Goal: Task Accomplishment & Management: Manage account settings

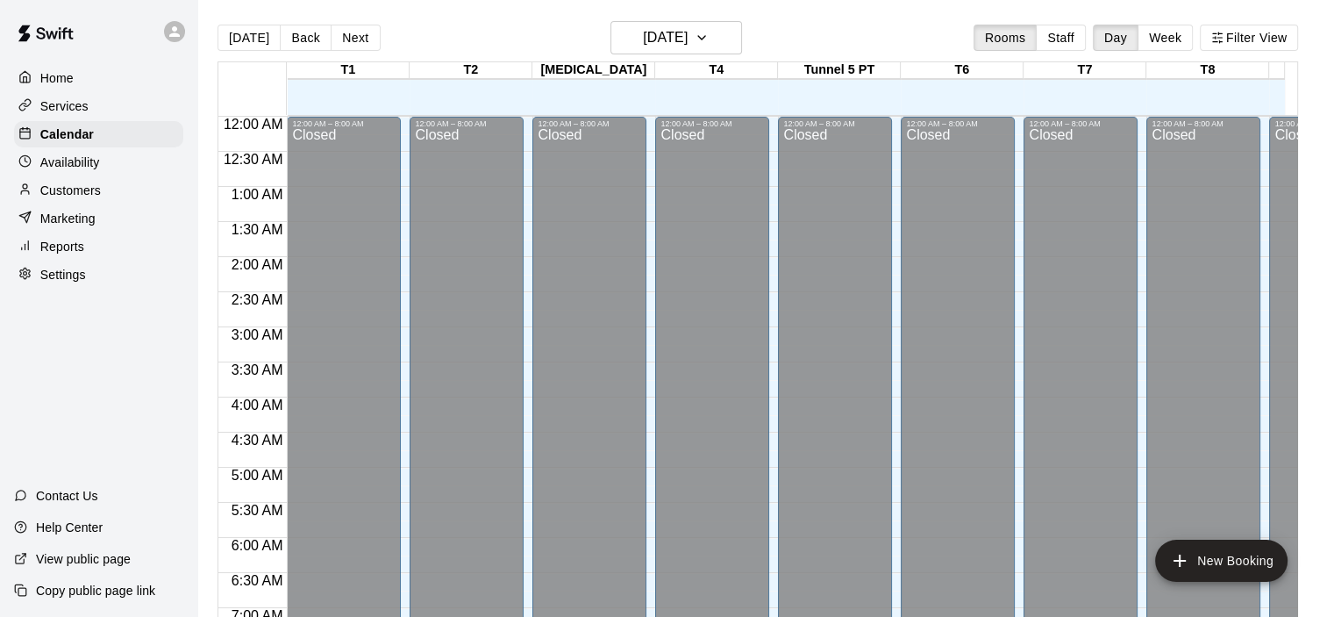
scroll to position [846, 0]
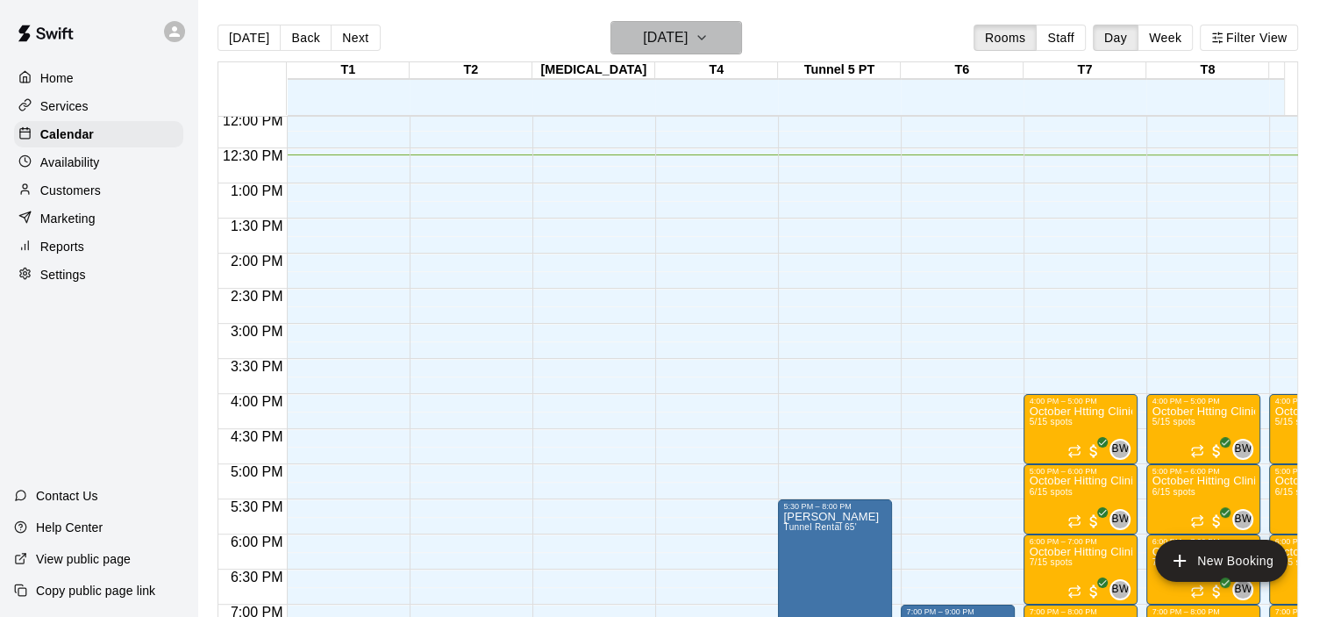
click at [688, 25] on h6 "[DATE]" at bounding box center [665, 37] width 45 height 25
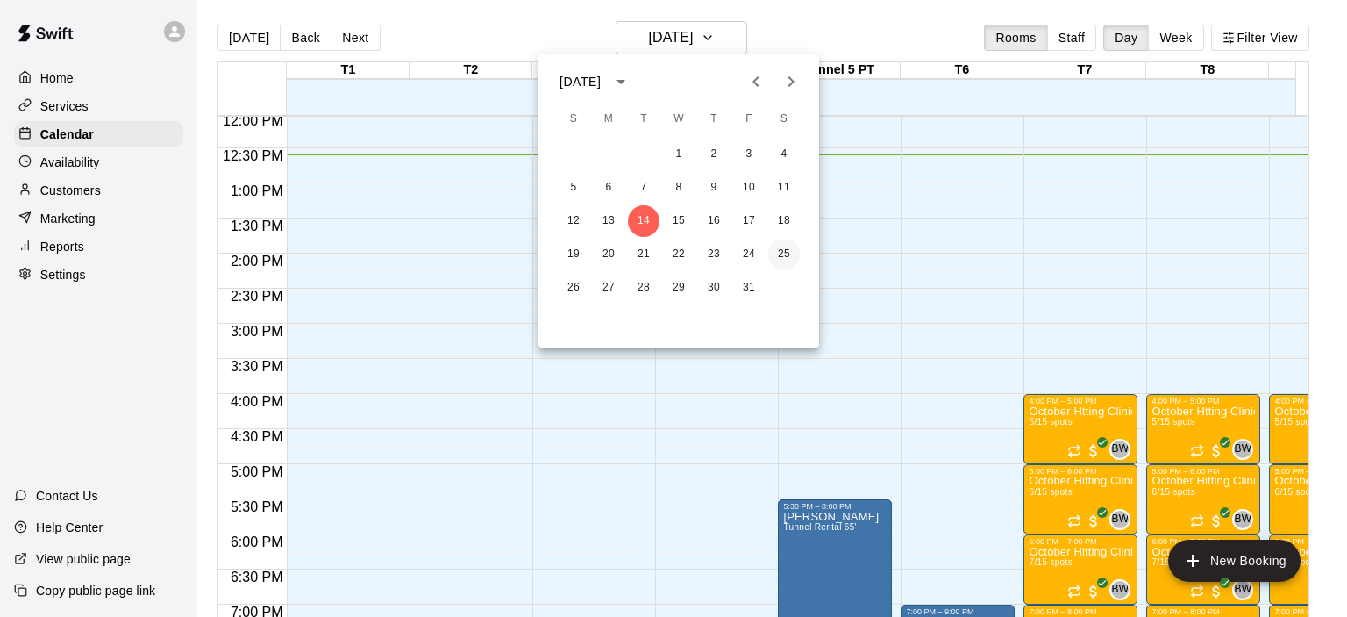
click at [783, 249] on button "25" at bounding box center [784, 255] width 32 height 32
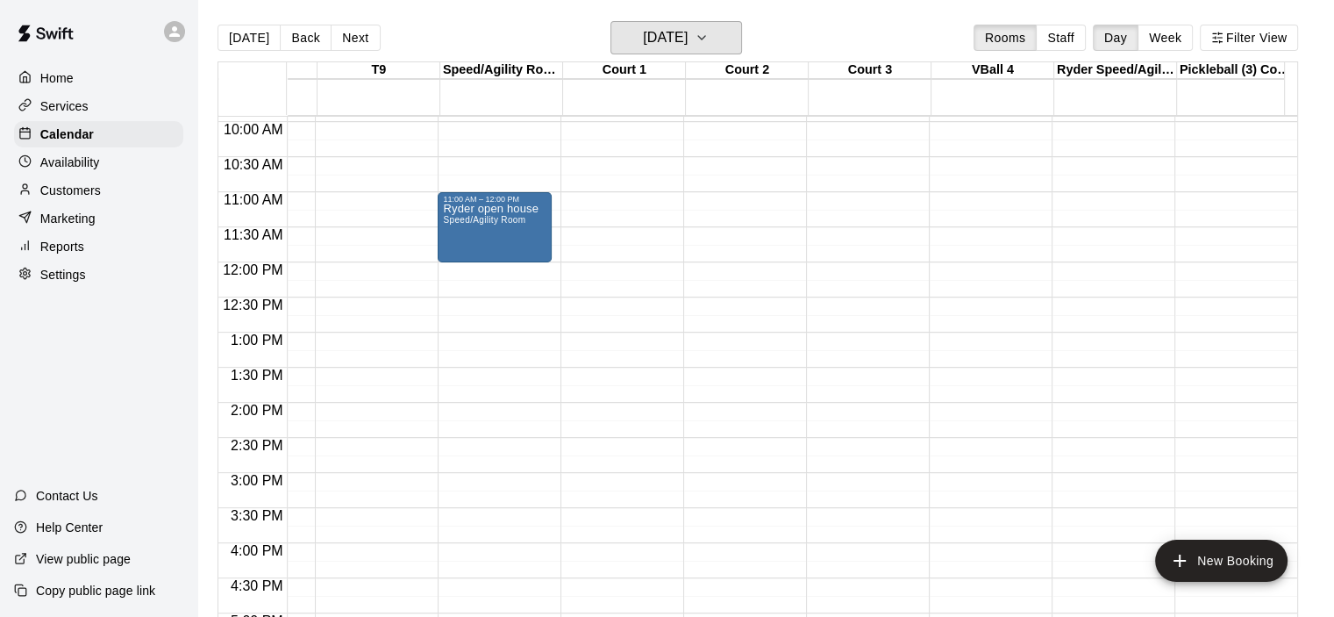
scroll to position [684, 954]
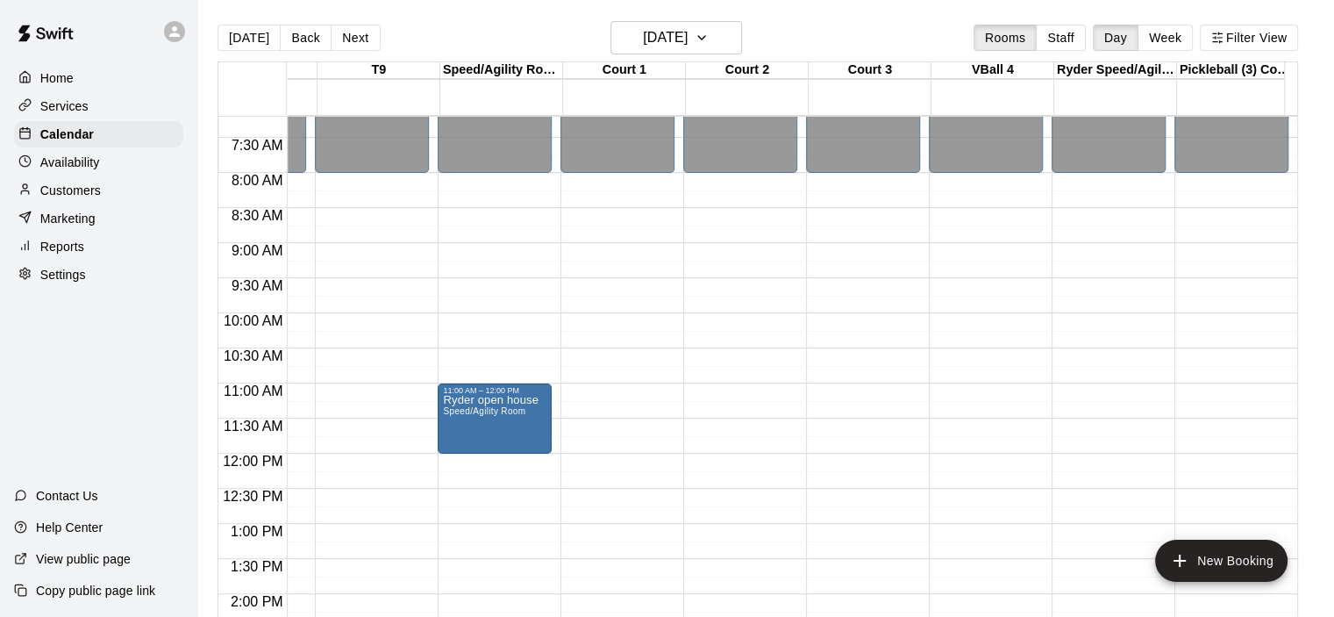
click at [630, 182] on div "12:00 AM – 8:00 AM Closed 6:00 PM – 11:59 PM Closed" at bounding box center [618, 453] width 114 height 1684
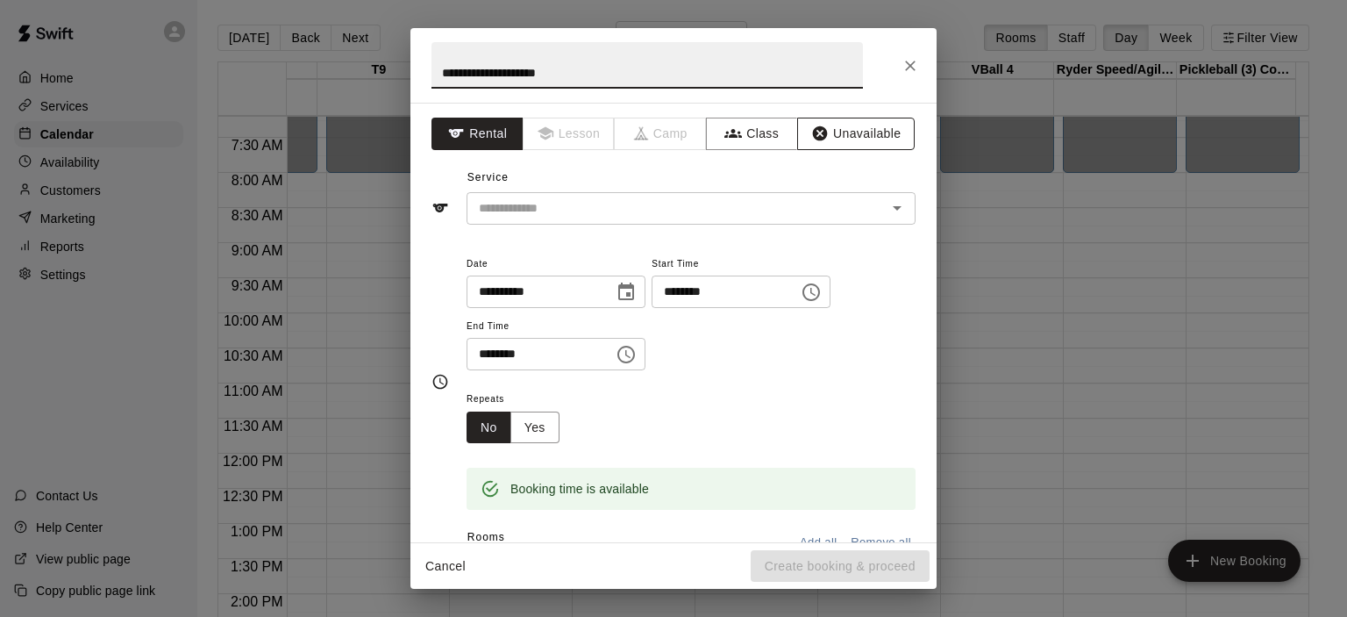
type input "**********"
click at [845, 136] on button "Unavailable" at bounding box center [856, 134] width 118 height 32
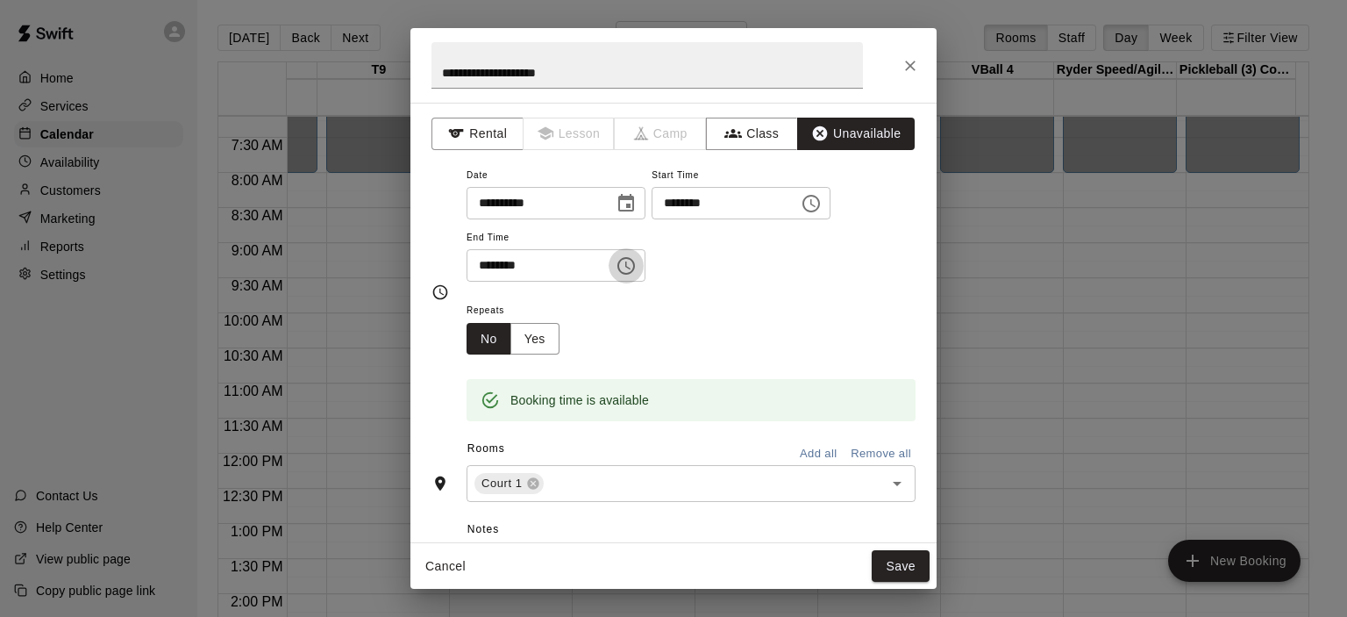
click at [635, 261] on icon "Choose time, selected time is 8:30 AM" at bounding box center [627, 266] width 18 height 18
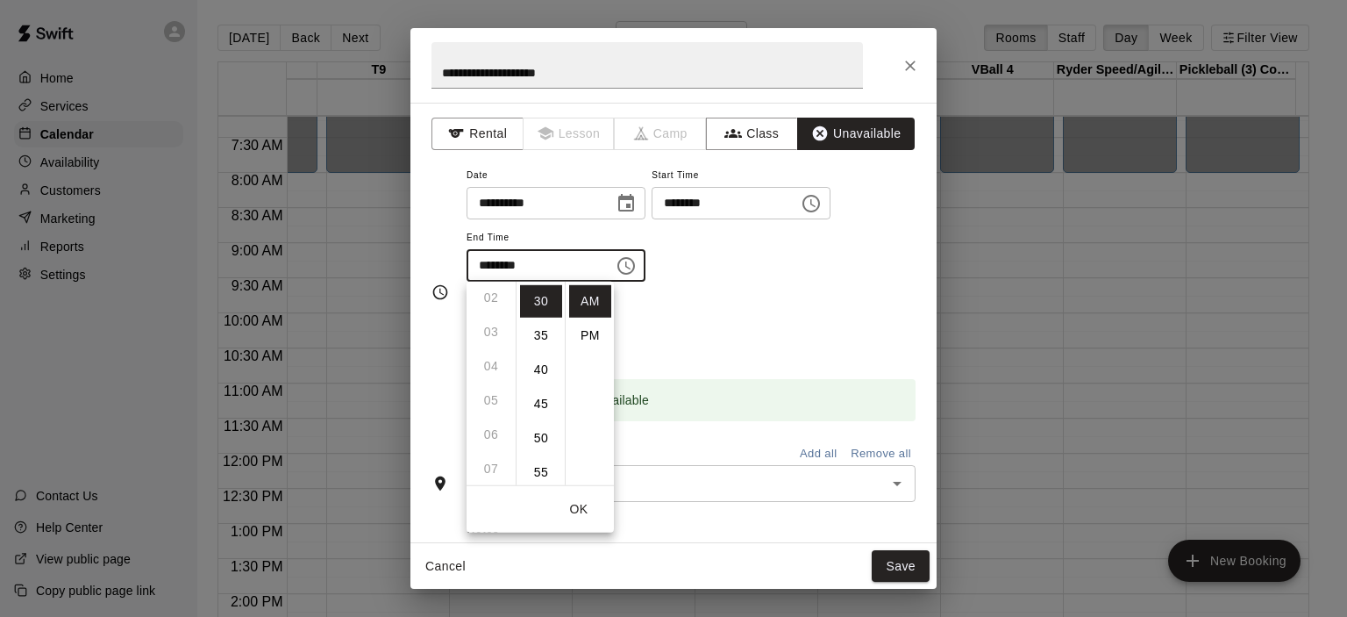
click at [492, 431] on ul "12 01 02 03 04 05 06 07 08 09 10 11" at bounding box center [491, 384] width 49 height 204
click at [493, 432] on ul "12 01 02 03 04 05 06 07 08 09 10 11" at bounding box center [491, 384] width 49 height 204
click at [781, 203] on input "********" at bounding box center [719, 203] width 135 height 32
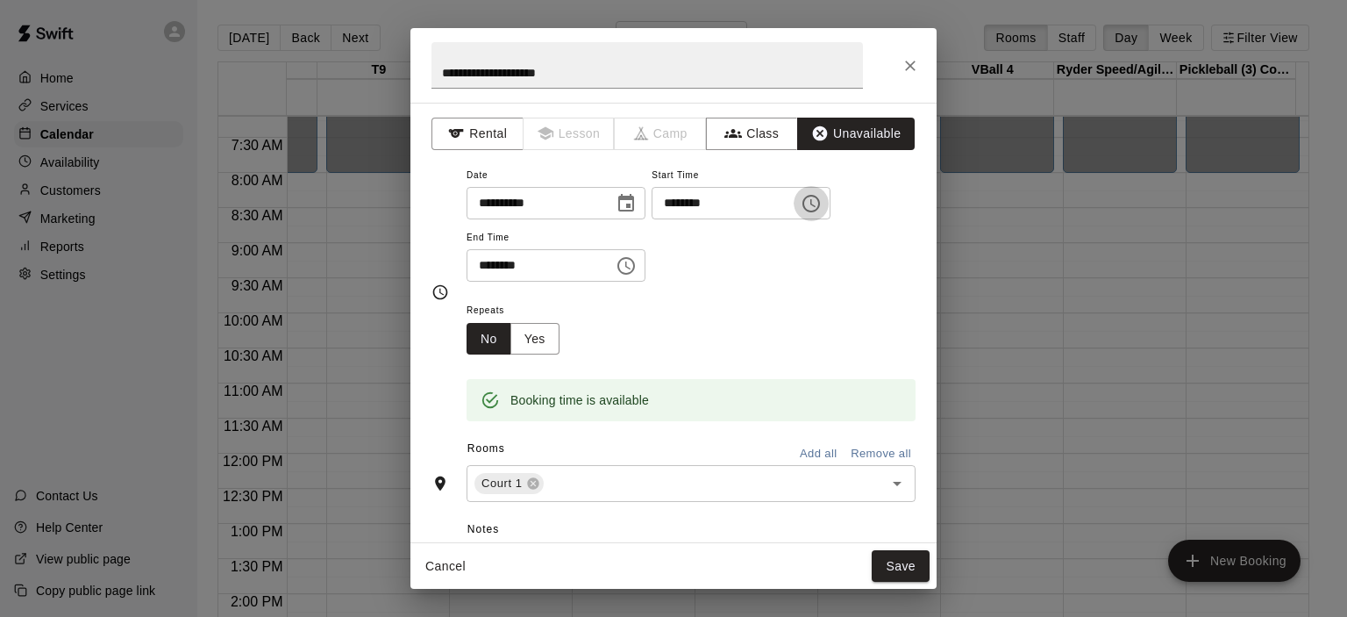
click at [822, 211] on icon "Choose time, selected time is 8:00 AM" at bounding box center [811, 203] width 21 height 21
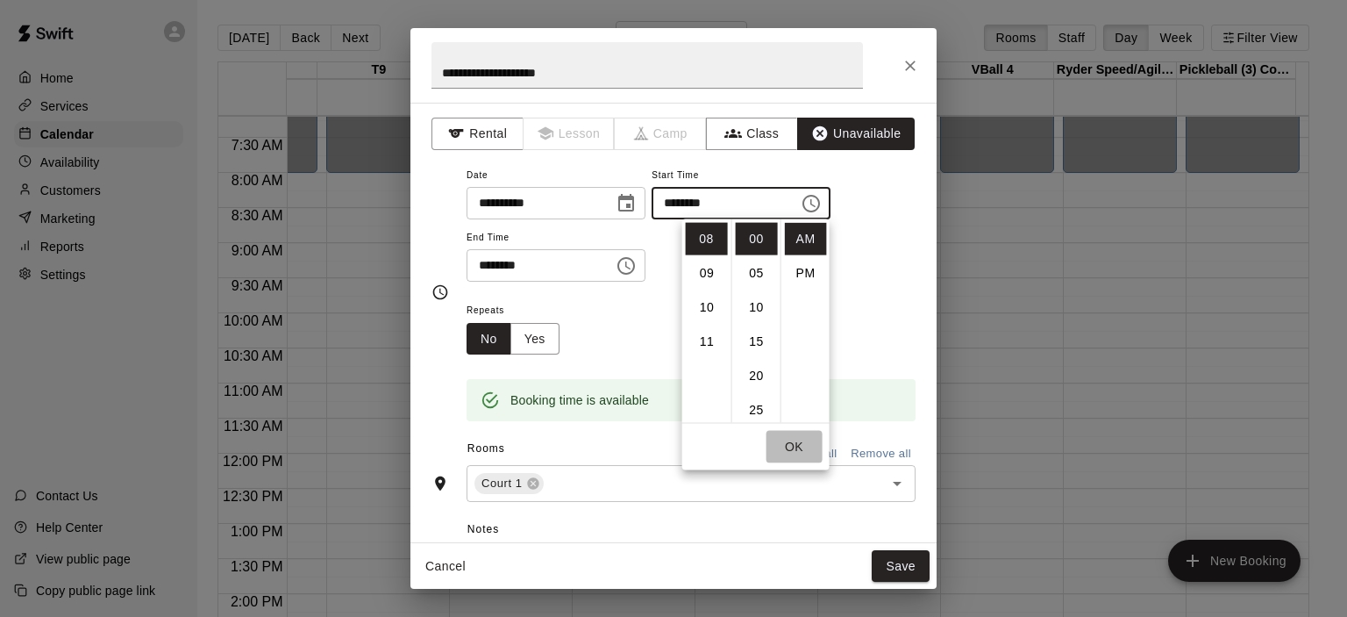
click at [797, 445] on button "OK" at bounding box center [795, 447] width 56 height 32
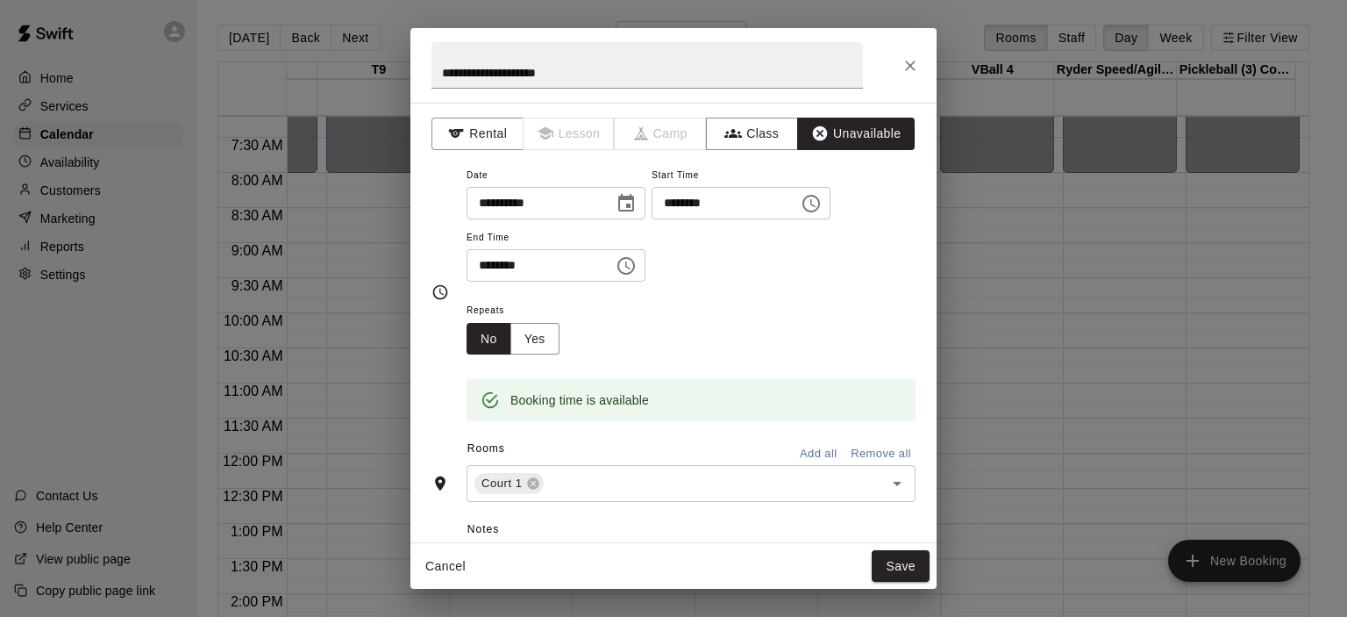
click at [575, 265] on input "********" at bounding box center [534, 265] width 135 height 32
type input "********"
click at [783, 332] on div "Repeats No Yes" at bounding box center [691, 326] width 449 height 55
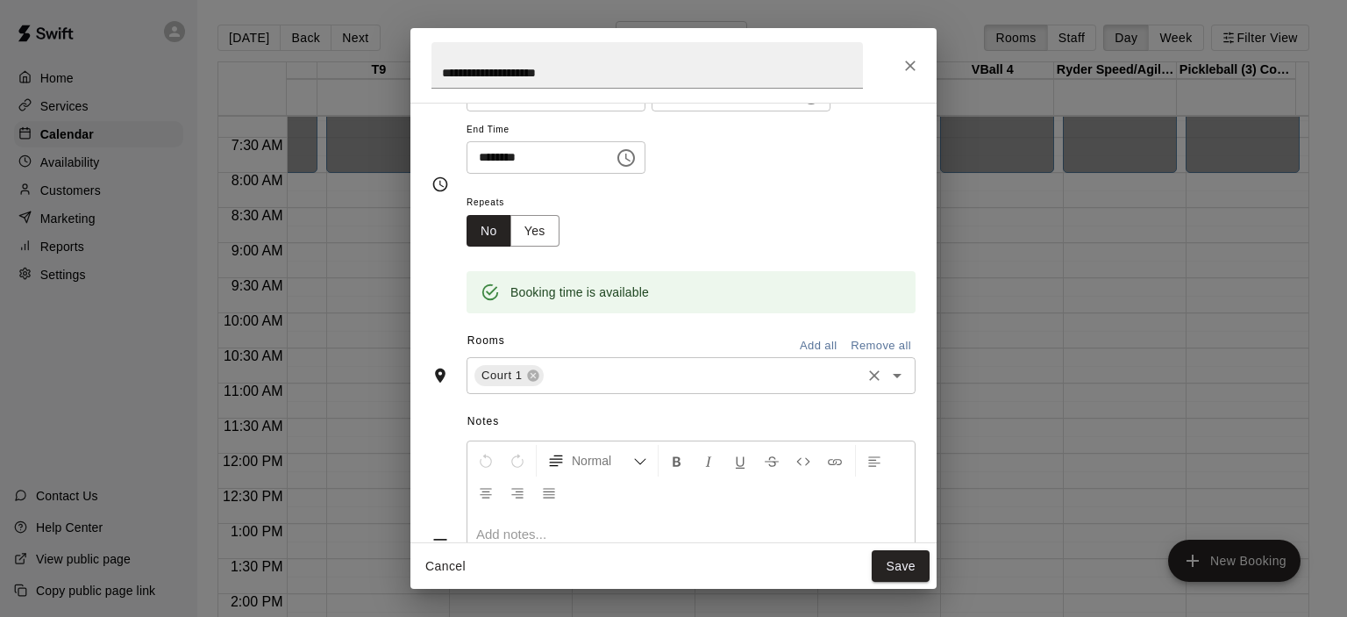
click at [753, 380] on input "text" at bounding box center [703, 376] width 312 height 22
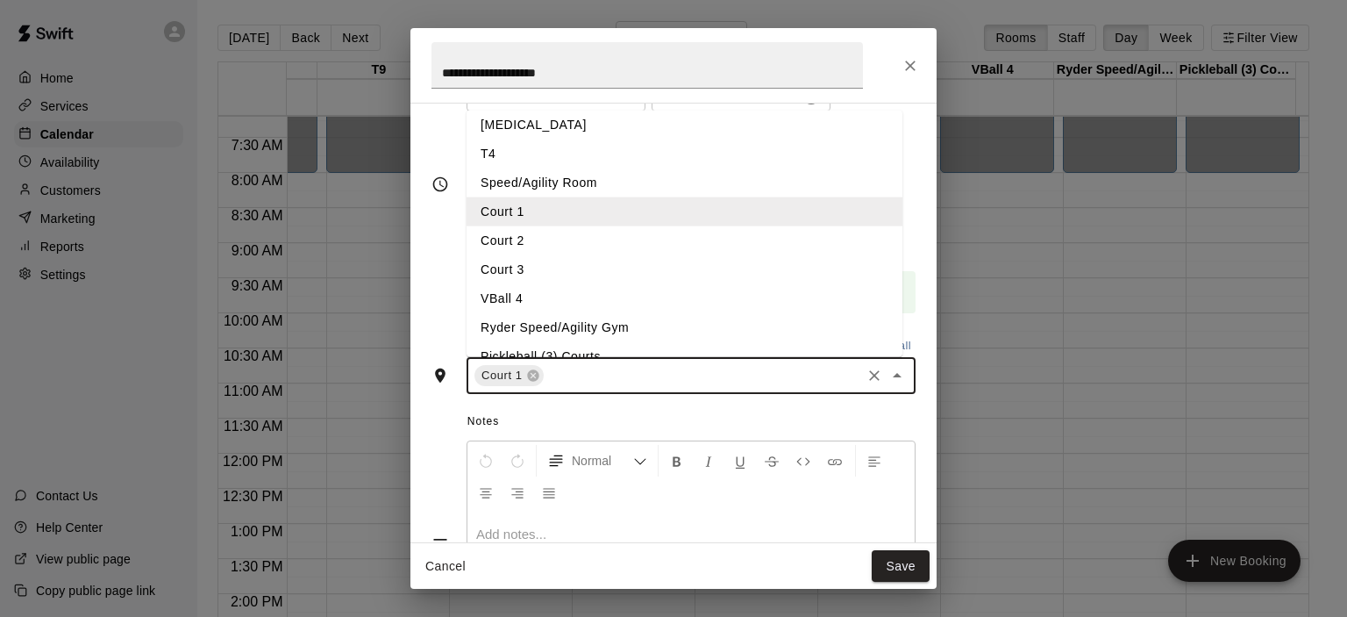
click at [761, 235] on li "Court 2" at bounding box center [685, 240] width 436 height 29
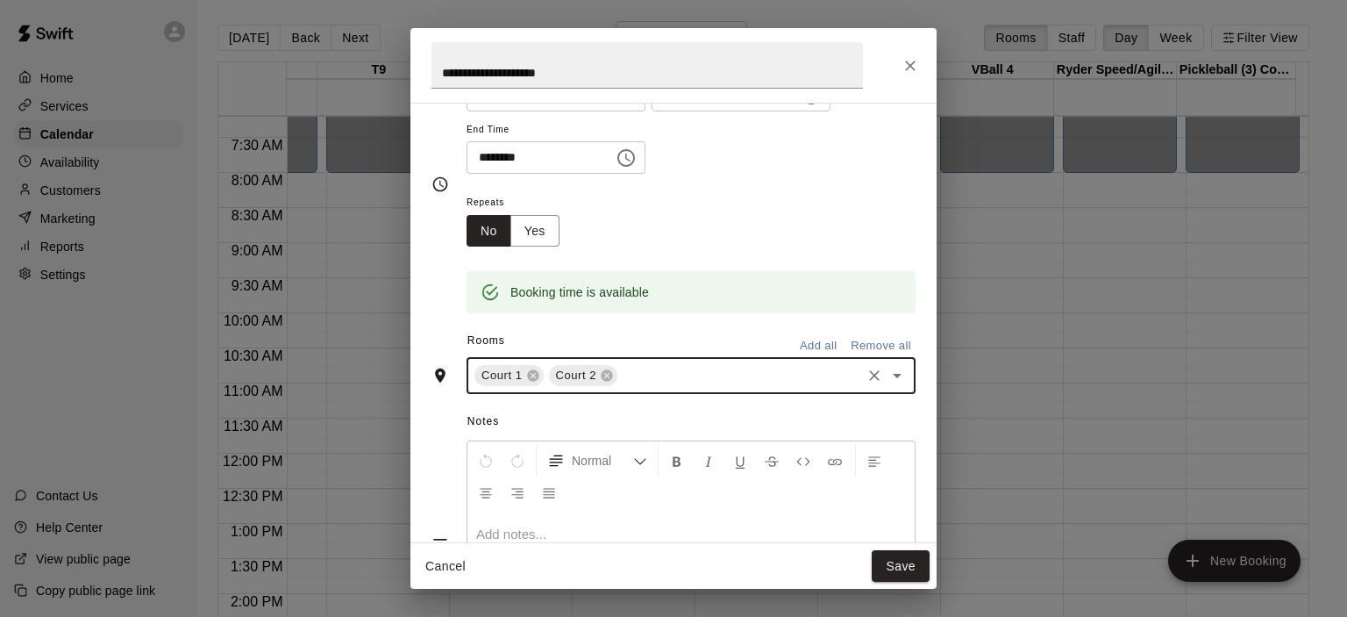
click at [679, 382] on input "text" at bounding box center [739, 376] width 239 height 22
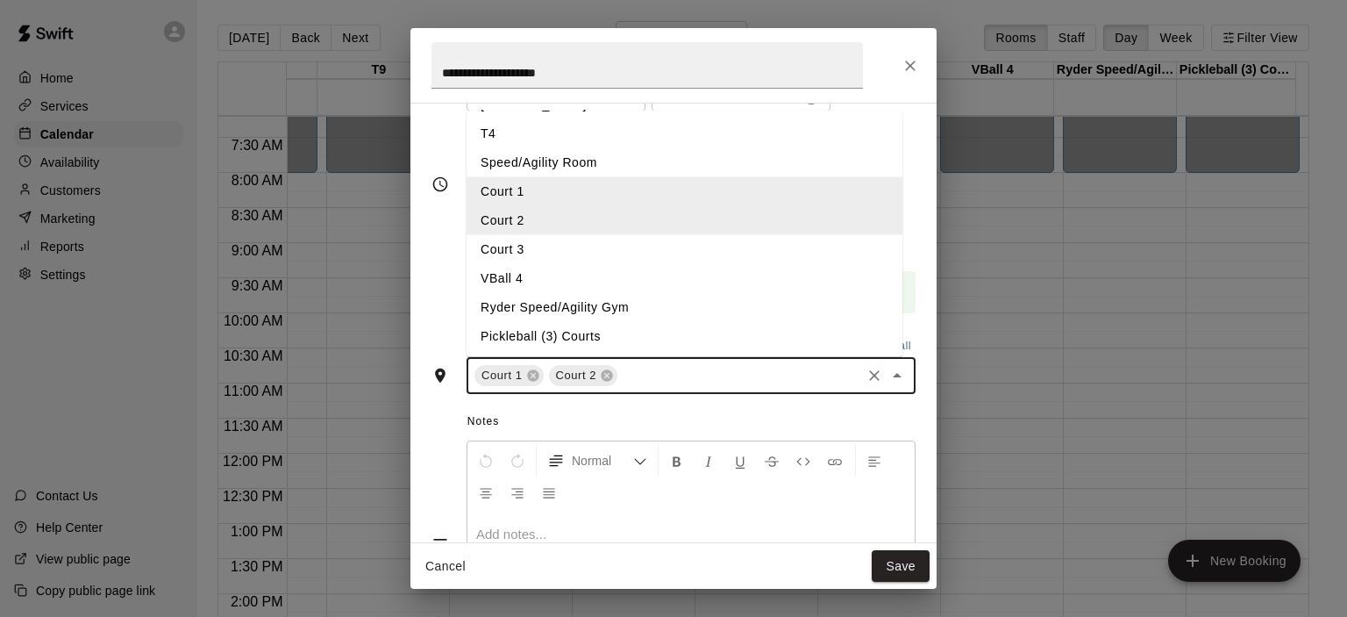
click at [674, 245] on li "Court 3" at bounding box center [685, 249] width 436 height 29
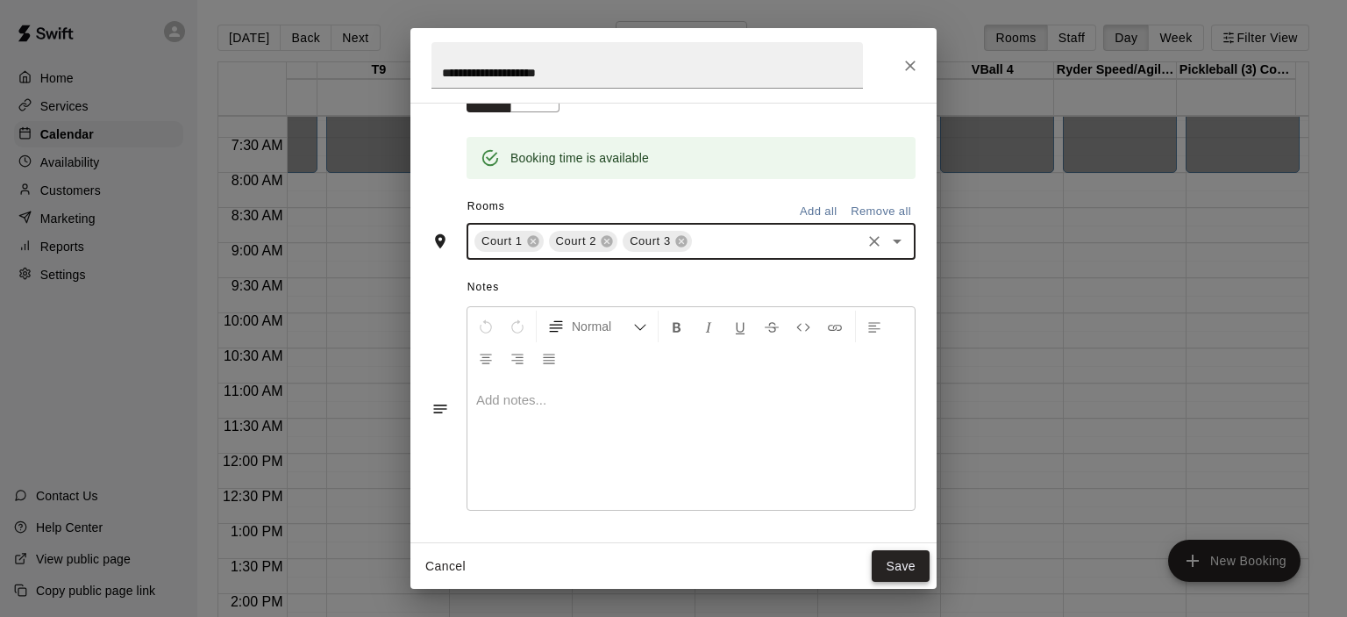
click at [904, 572] on button "Save" at bounding box center [901, 566] width 58 height 32
